Goal: Information Seeking & Learning: Learn about a topic

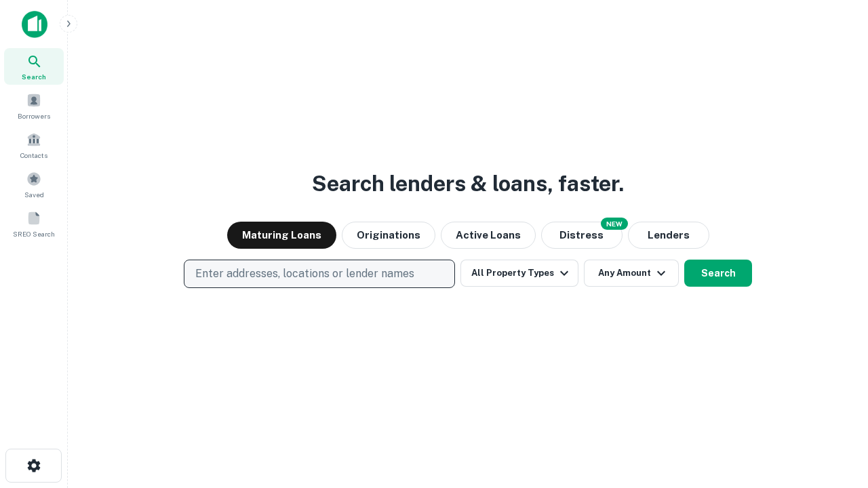
click at [319, 274] on p "Enter addresses, locations or lender names" at bounding box center [304, 274] width 219 height 16
type input "**********"
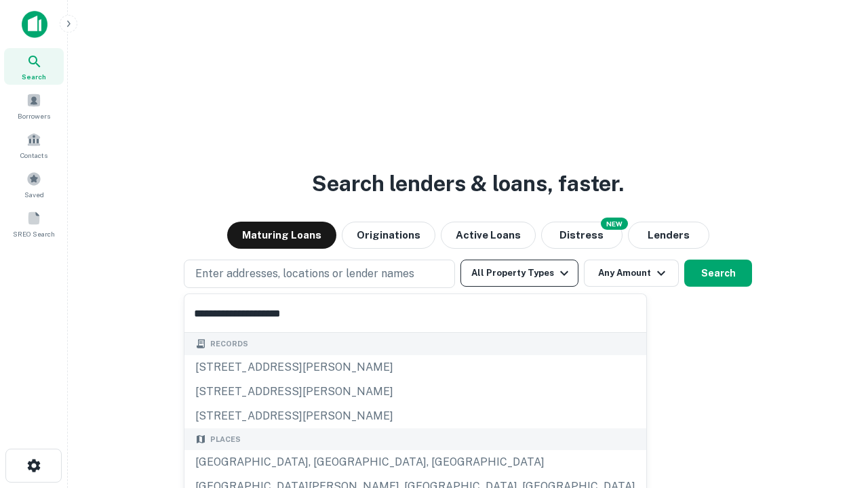
click at [324, 462] on div "[GEOGRAPHIC_DATA], [GEOGRAPHIC_DATA], [GEOGRAPHIC_DATA]" at bounding box center [415, 462] width 462 height 24
click at [519, 273] on button "All Property Types" at bounding box center [519, 273] width 118 height 27
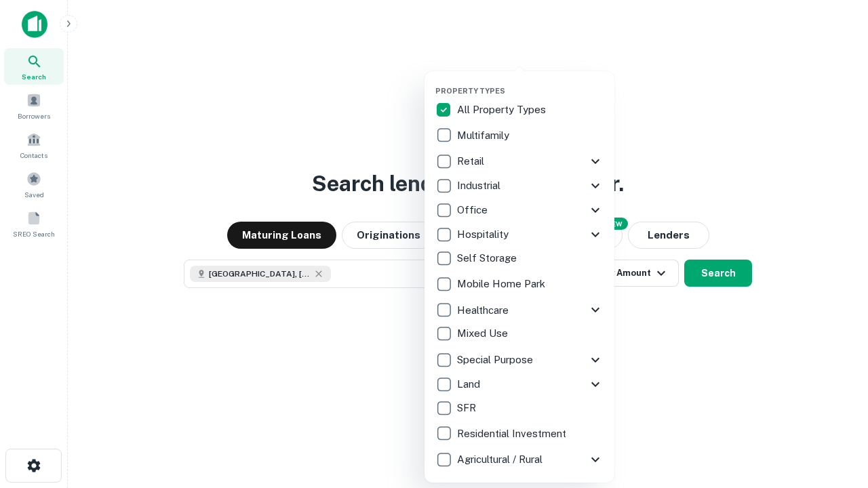
click at [530, 82] on button "button" at bounding box center [530, 82] width 190 height 1
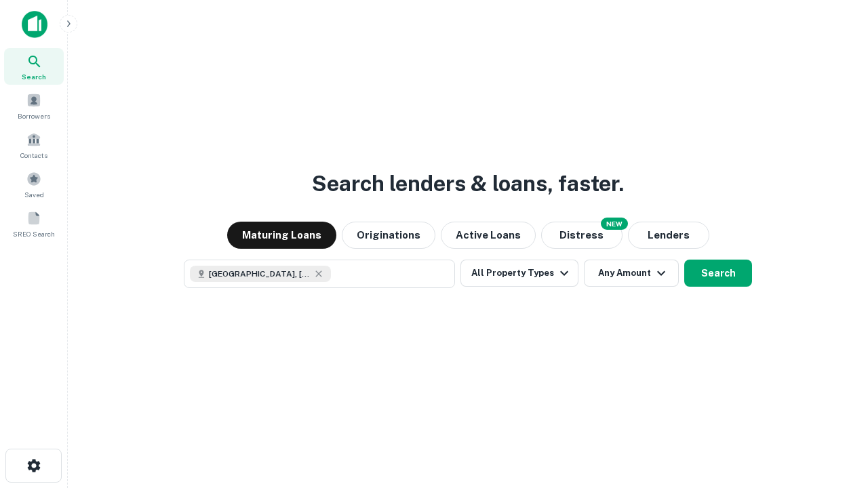
scroll to position [22, 0]
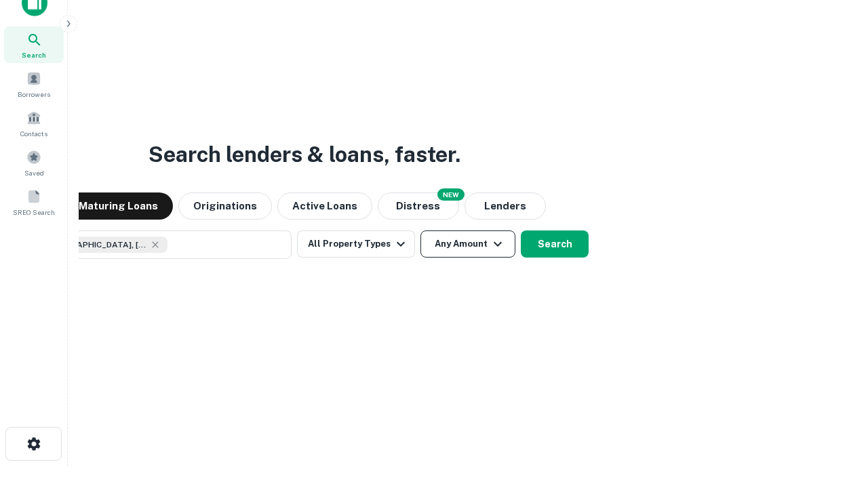
click at [420, 231] on button "Any Amount" at bounding box center [467, 244] width 95 height 27
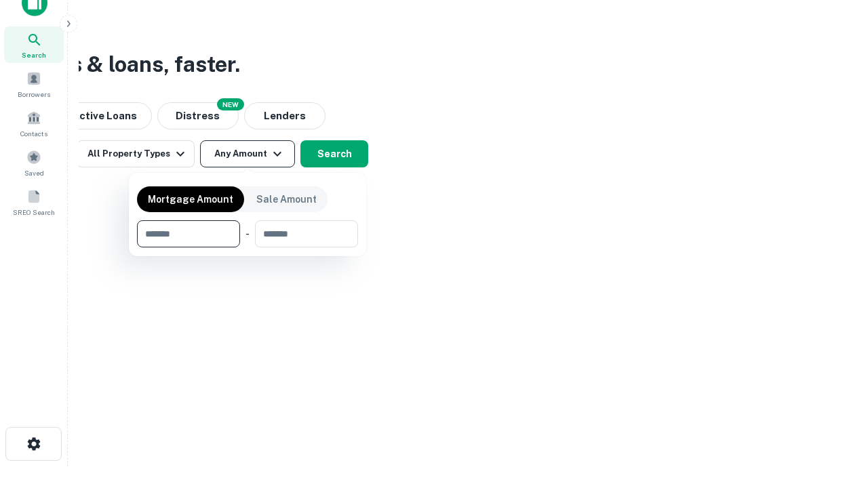
type input "*******"
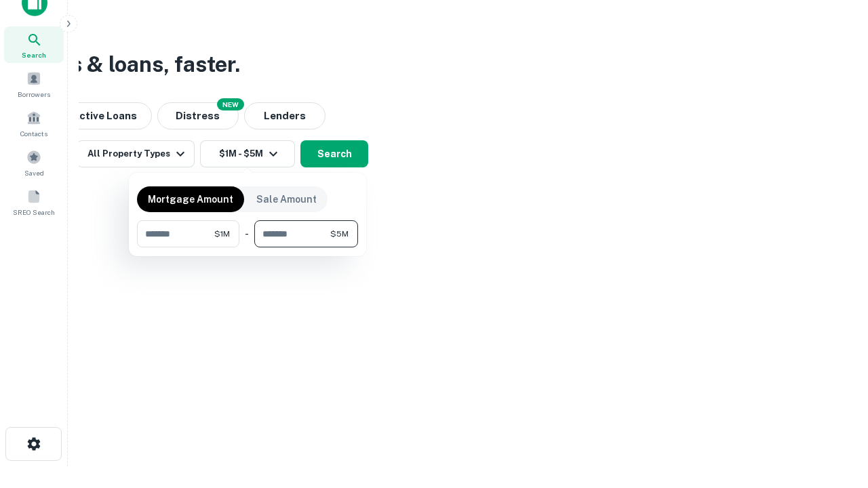
type input "*******"
click at [248, 248] on button "button" at bounding box center [247, 248] width 221 height 1
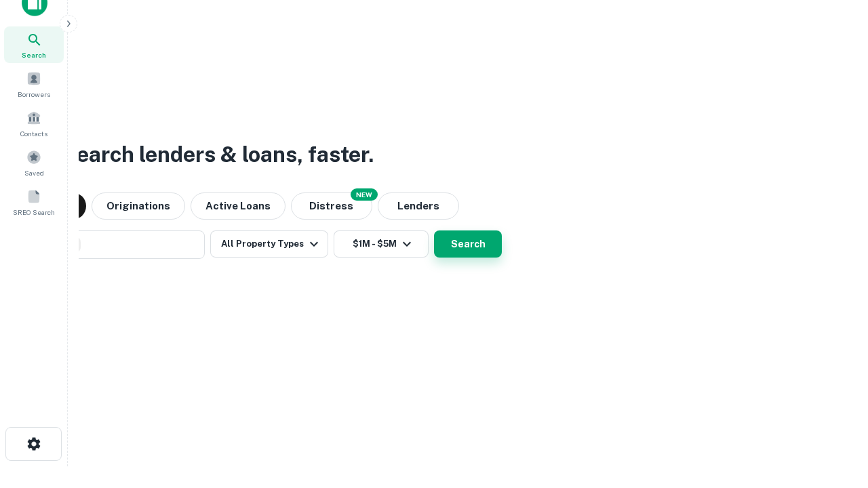
click at [434, 231] on button "Search" at bounding box center [468, 244] width 68 height 27
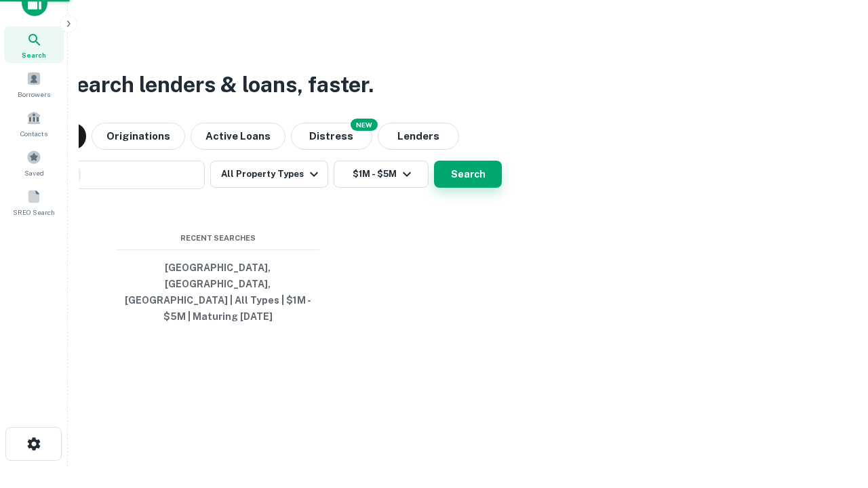
scroll to position [44, 384]
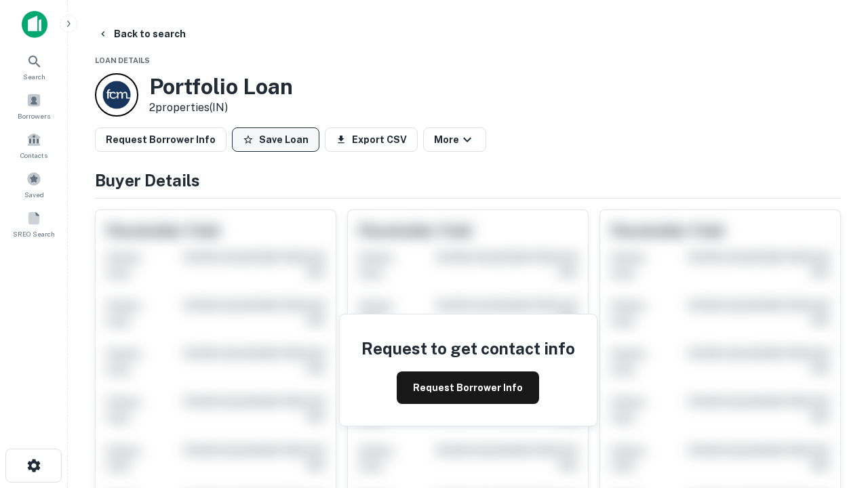
click at [275, 140] on button "Save Loan" at bounding box center [275, 139] width 87 height 24
click at [279, 140] on button "Save Loan" at bounding box center [275, 139] width 87 height 24
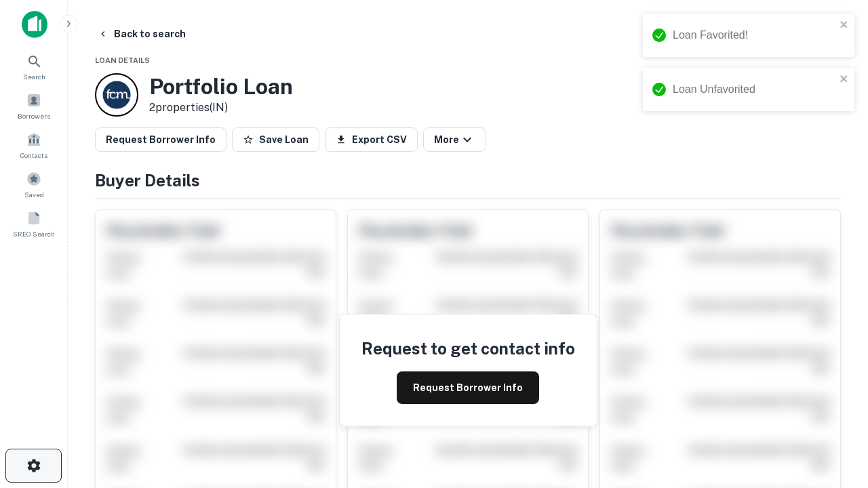
click at [33, 466] on icon "button" at bounding box center [34, 466] width 16 height 16
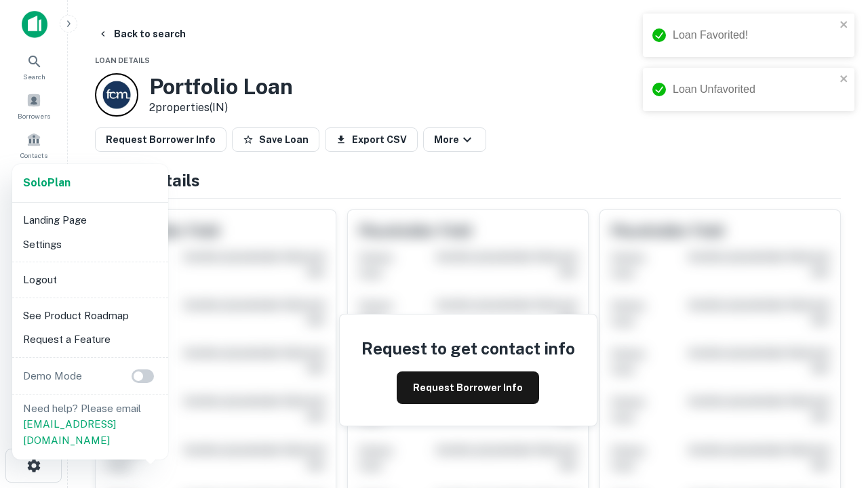
click at [90, 279] on li "Logout" at bounding box center [90, 280] width 145 height 24
